Goal: Use online tool/utility: Utilize a website feature to perform a specific function

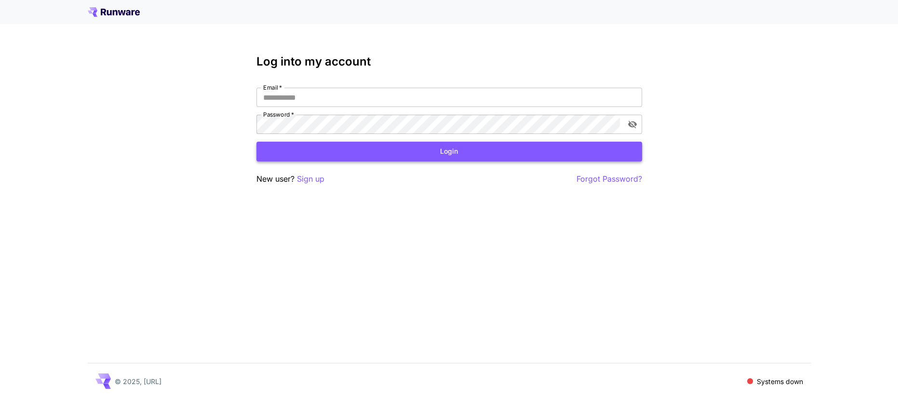
type input "**********"
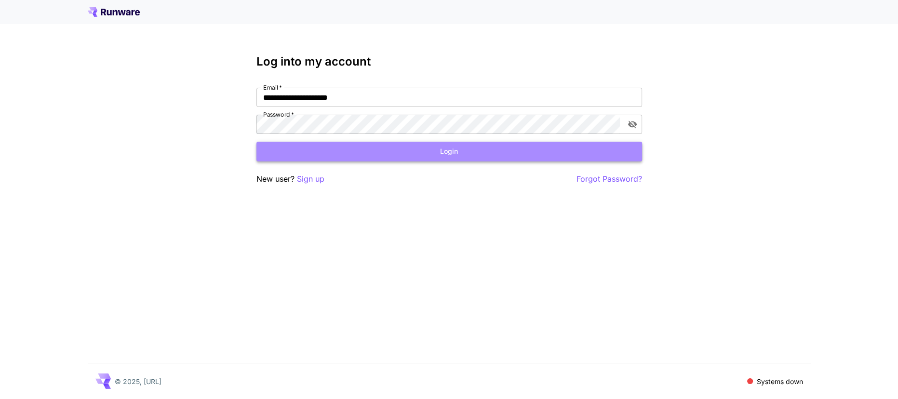
click at [444, 143] on button "Login" at bounding box center [449, 152] width 386 height 20
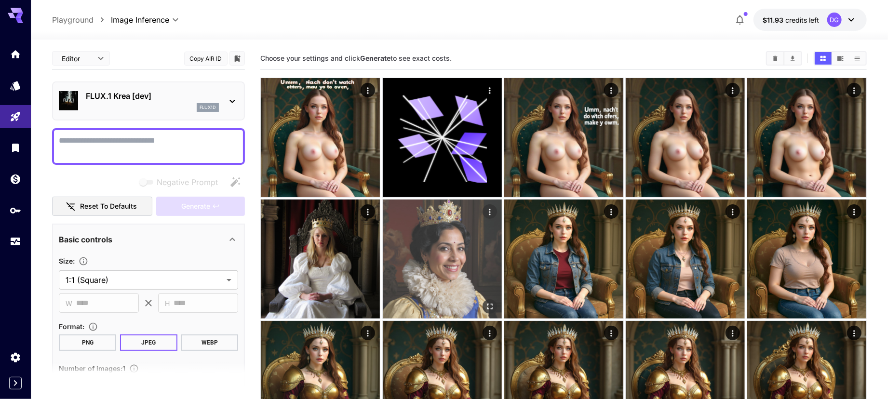
click at [462, 270] on img at bounding box center [442, 259] width 119 height 119
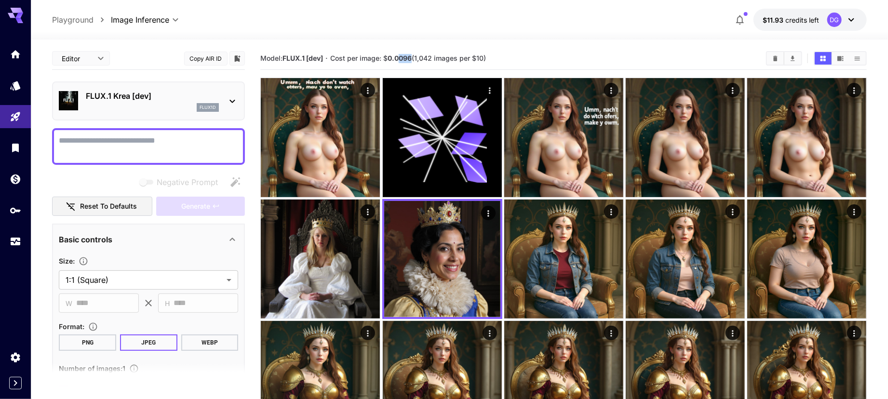
drag, startPoint x: 400, startPoint y: 54, endPoint x: 414, endPoint y: 58, distance: 14.4
click at [414, 58] on span "Cost per image: $ 0.0096 (1,042 images per $10)" at bounding box center [408, 58] width 156 height 8
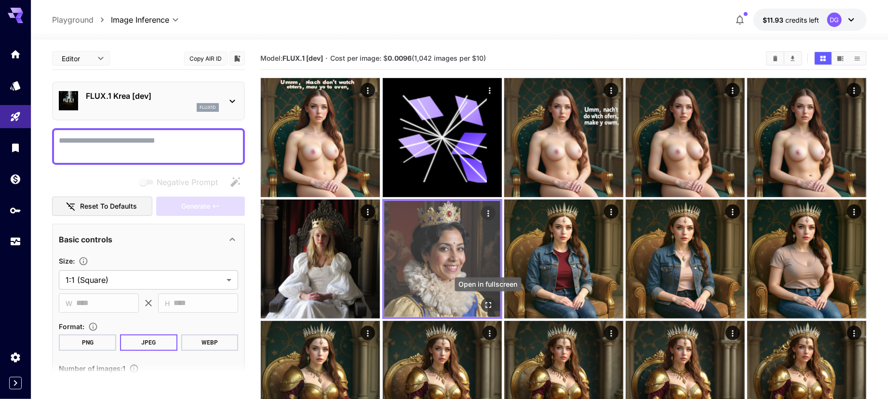
click at [489, 307] on icon "Open in fullscreen" at bounding box center [488, 305] width 6 height 6
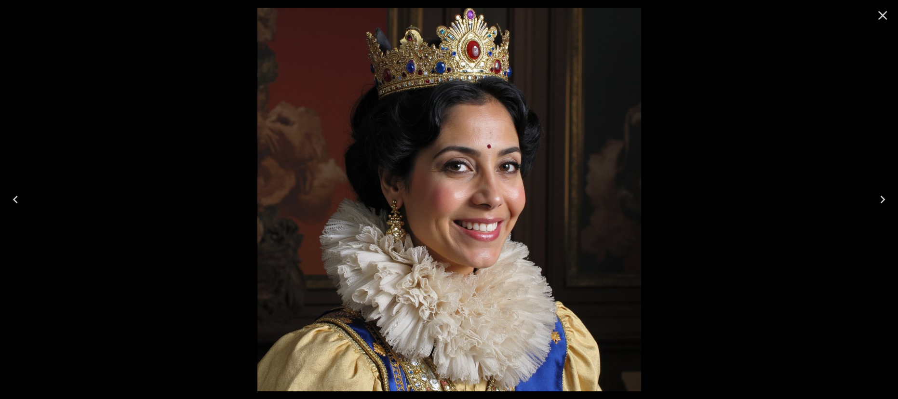
click at [887, 17] on icon "Close" at bounding box center [882, 15] width 15 height 15
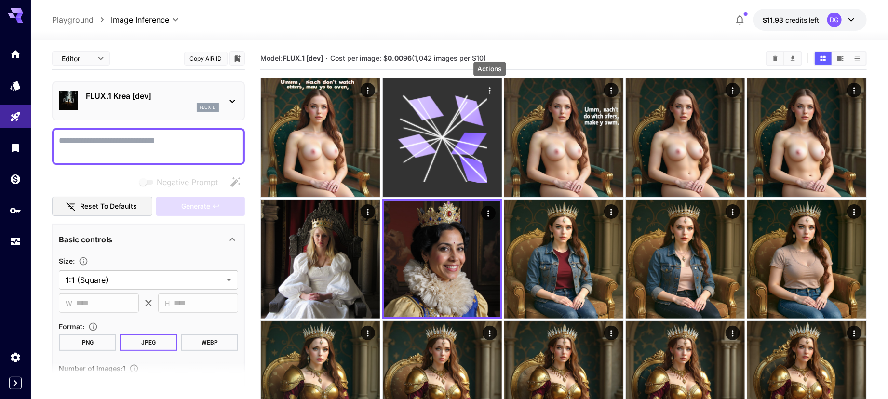
click at [493, 87] on icon "Actions" at bounding box center [489, 91] width 10 height 10
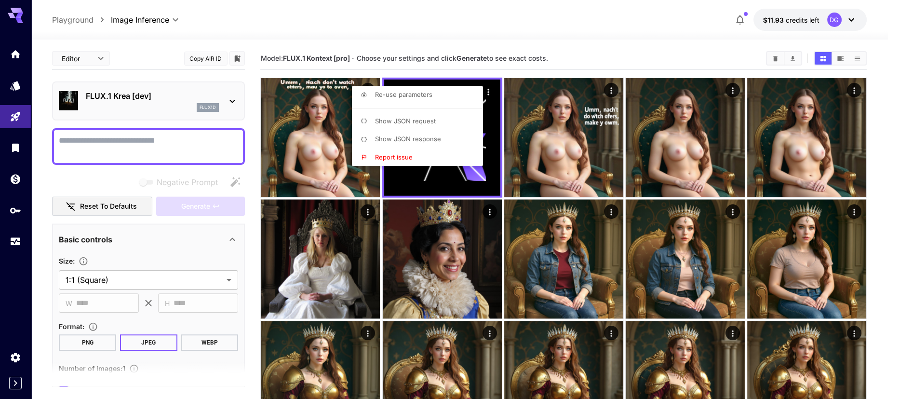
click at [384, 67] on div at bounding box center [449, 199] width 898 height 399
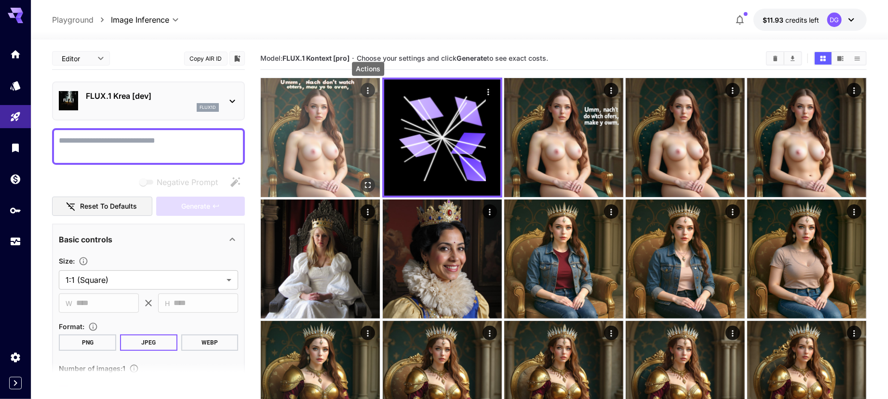
click at [363, 93] on icon "Actions" at bounding box center [368, 91] width 10 height 10
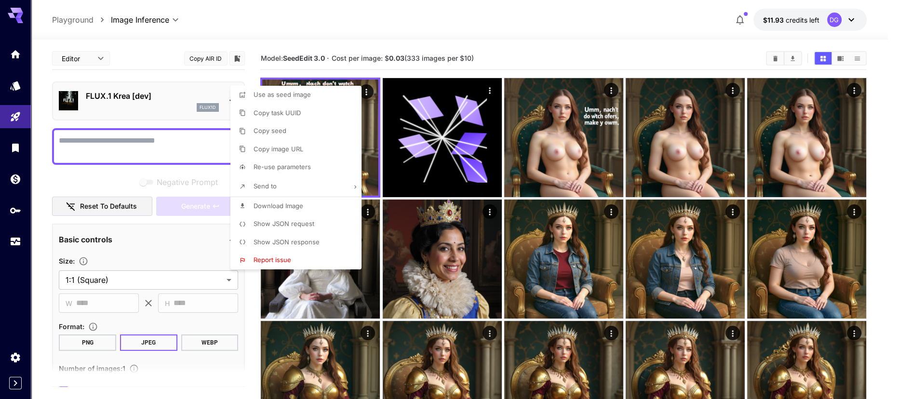
click at [402, 65] on div at bounding box center [449, 199] width 898 height 399
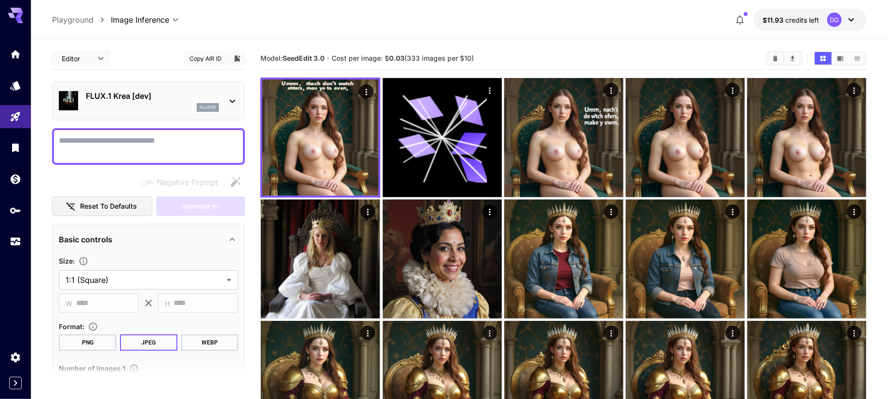
click at [126, 113] on div "FLUX.1 Krea [dev] flux1d" at bounding box center [148, 100] width 179 height 29
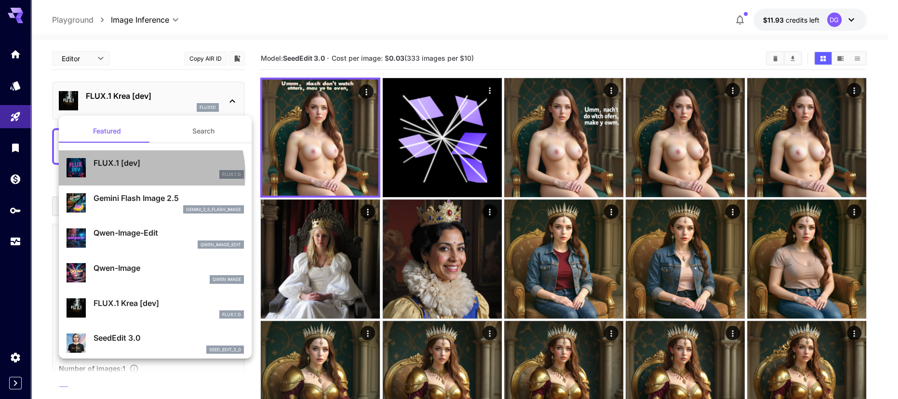
click at [139, 174] on div "FLUX.1 D" at bounding box center [169, 174] width 150 height 9
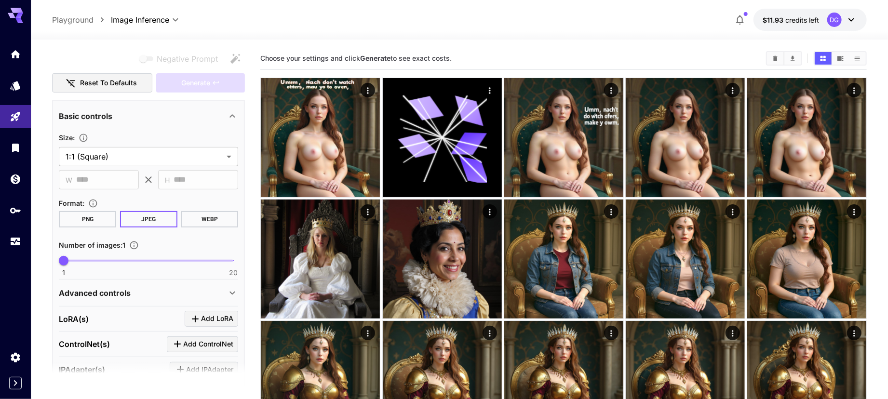
scroll to position [180, 0]
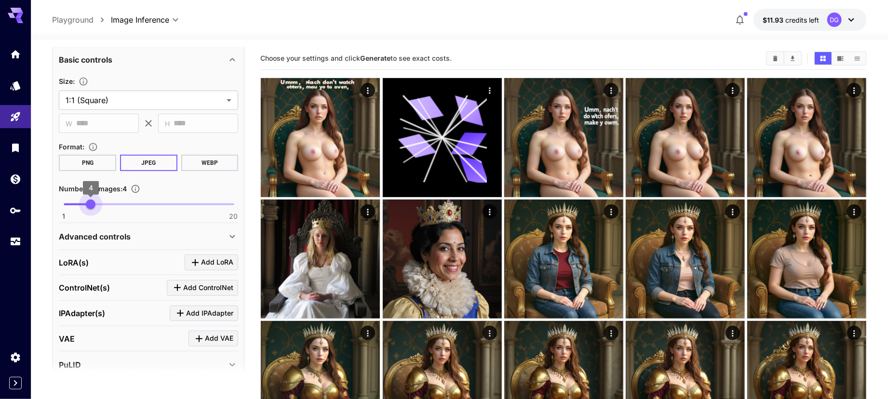
type input "*"
drag, startPoint x: 66, startPoint y: 204, endPoint x: 86, endPoint y: 200, distance: 20.6
click at [86, 200] on span "4" at bounding box center [91, 205] width 10 height 10
